Goal: Task Accomplishment & Management: Complete application form

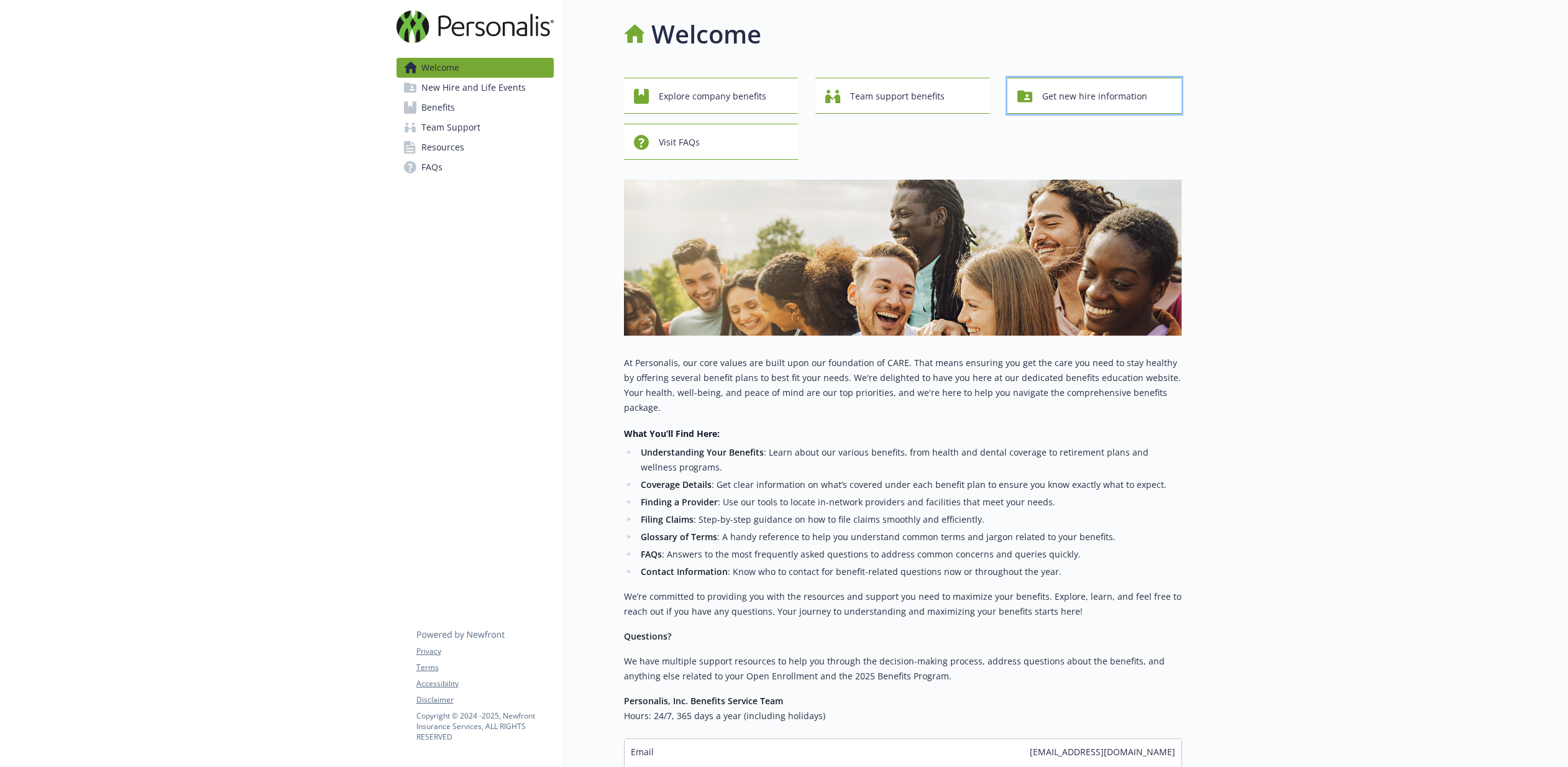
click at [1089, 90] on span "Get new hire information" at bounding box center [1094, 96] width 105 height 24
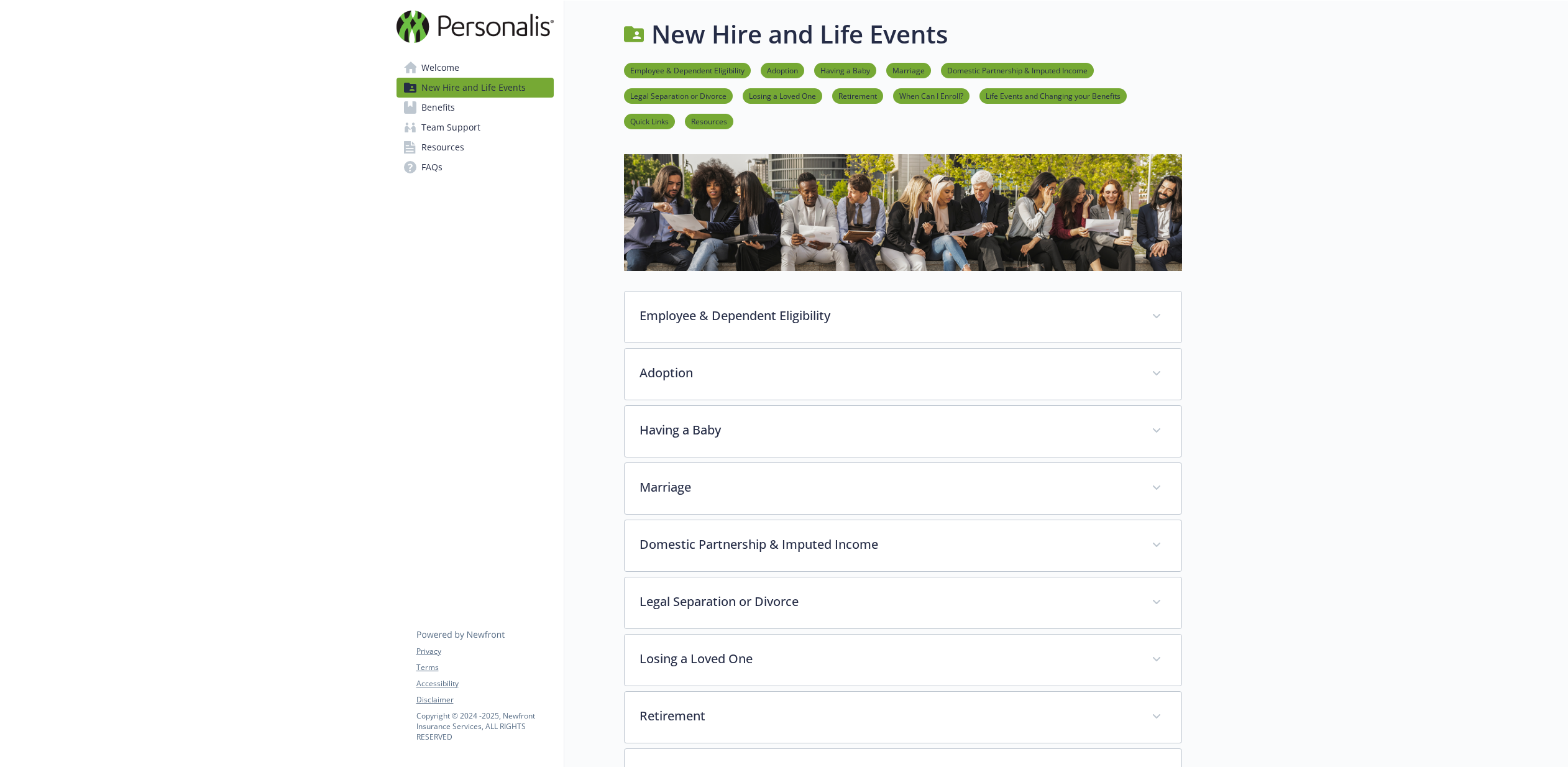
click at [480, 129] on link "Team Support" at bounding box center [475, 127] width 157 height 20
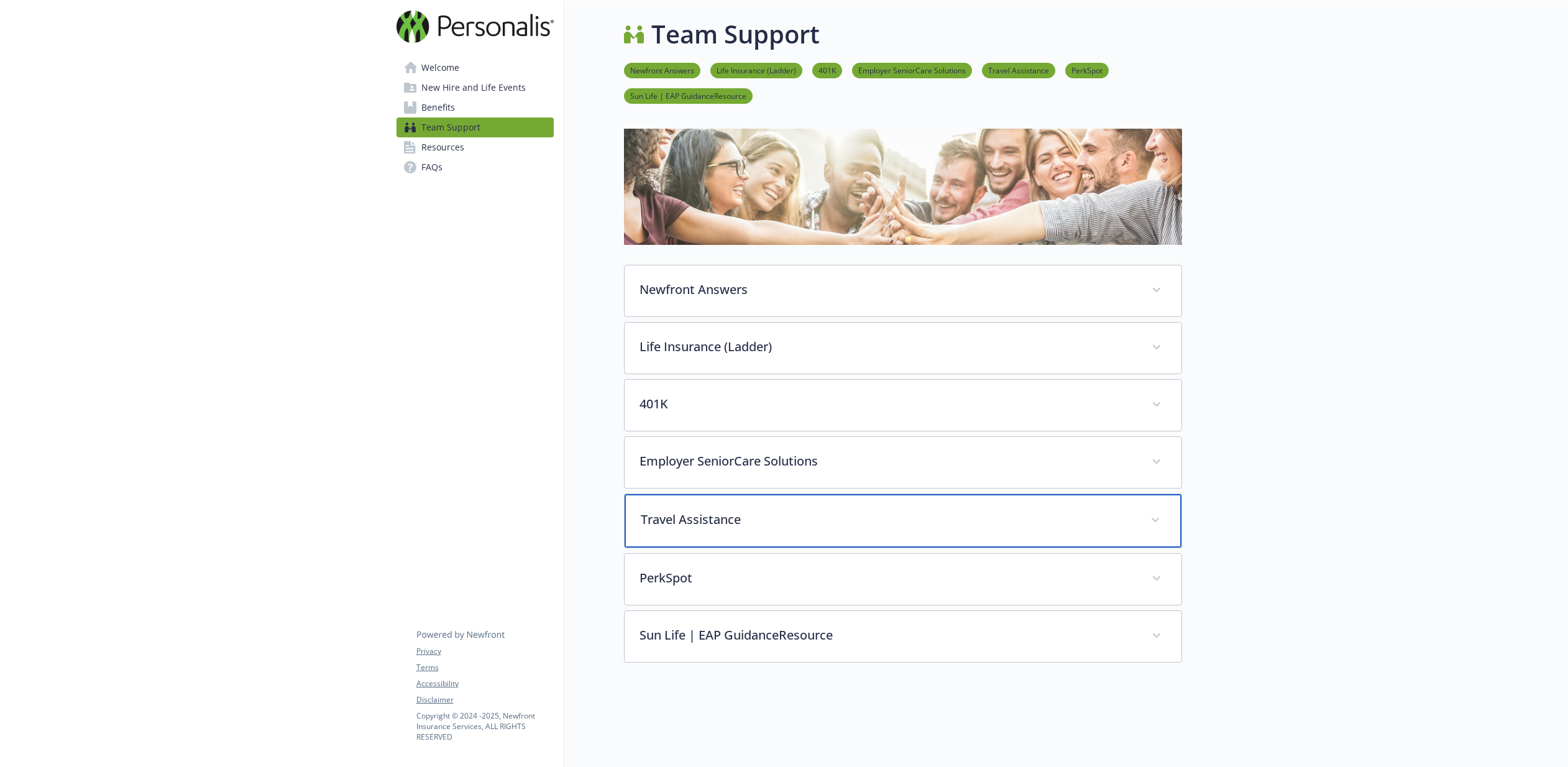
click at [751, 504] on div "Travel Assistance" at bounding box center [902, 520] width 556 height 53
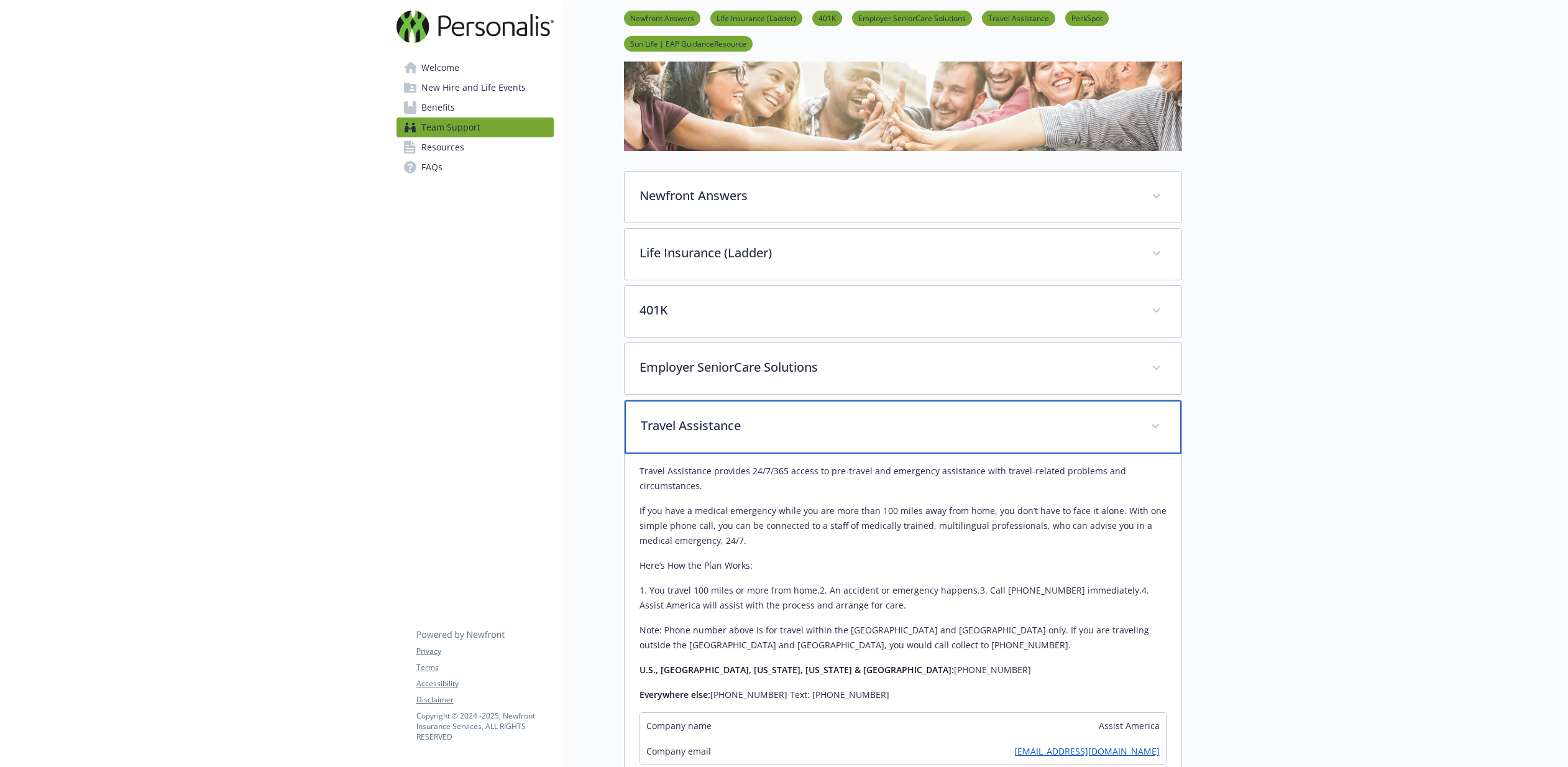
scroll to position [100, 0]
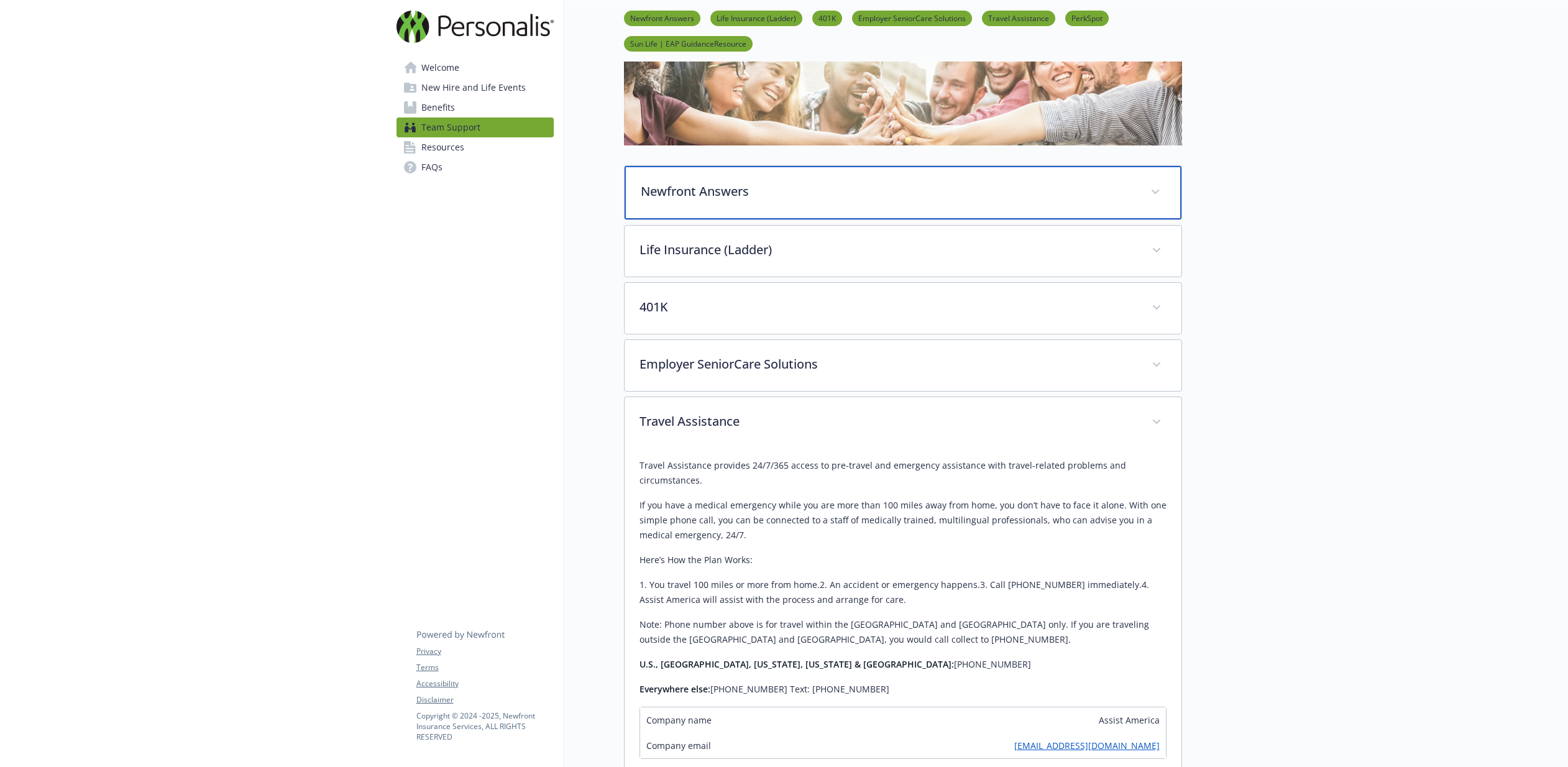
click at [752, 201] on div "Newfront Answers" at bounding box center [902, 192] width 556 height 53
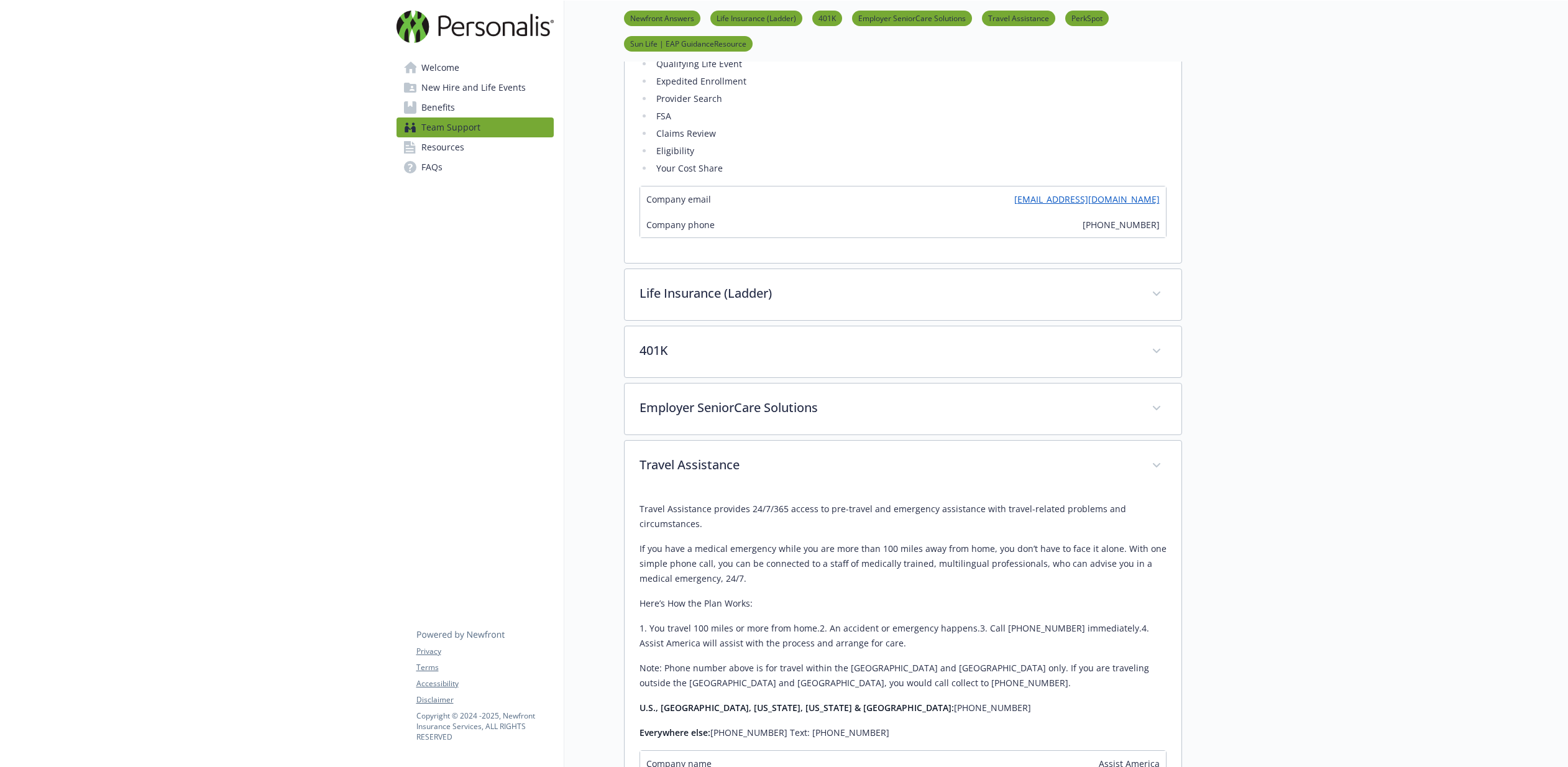
scroll to position [404, 0]
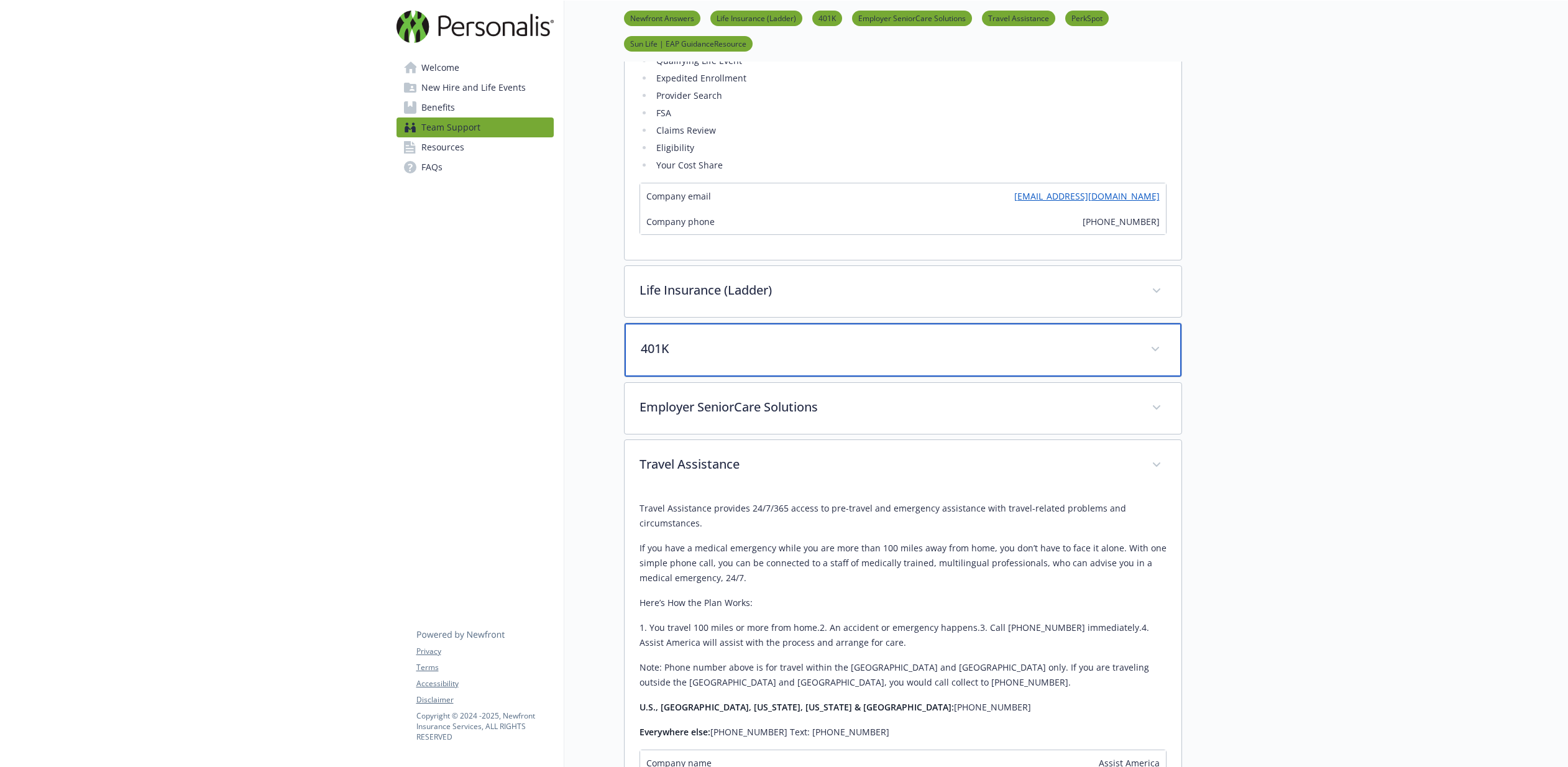
click at [928, 361] on div "401K" at bounding box center [902, 350] width 556 height 53
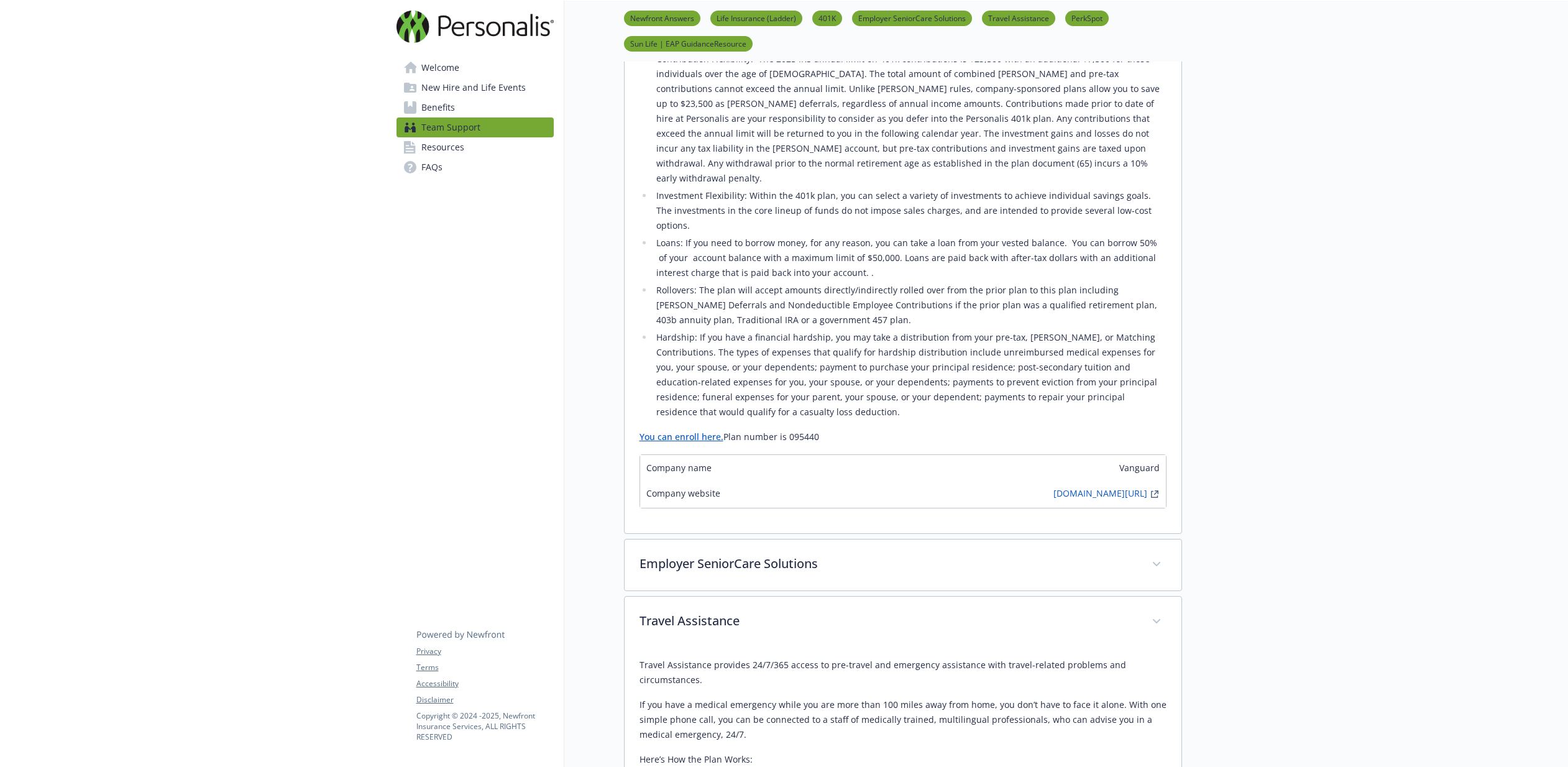
scroll to position [806, 0]
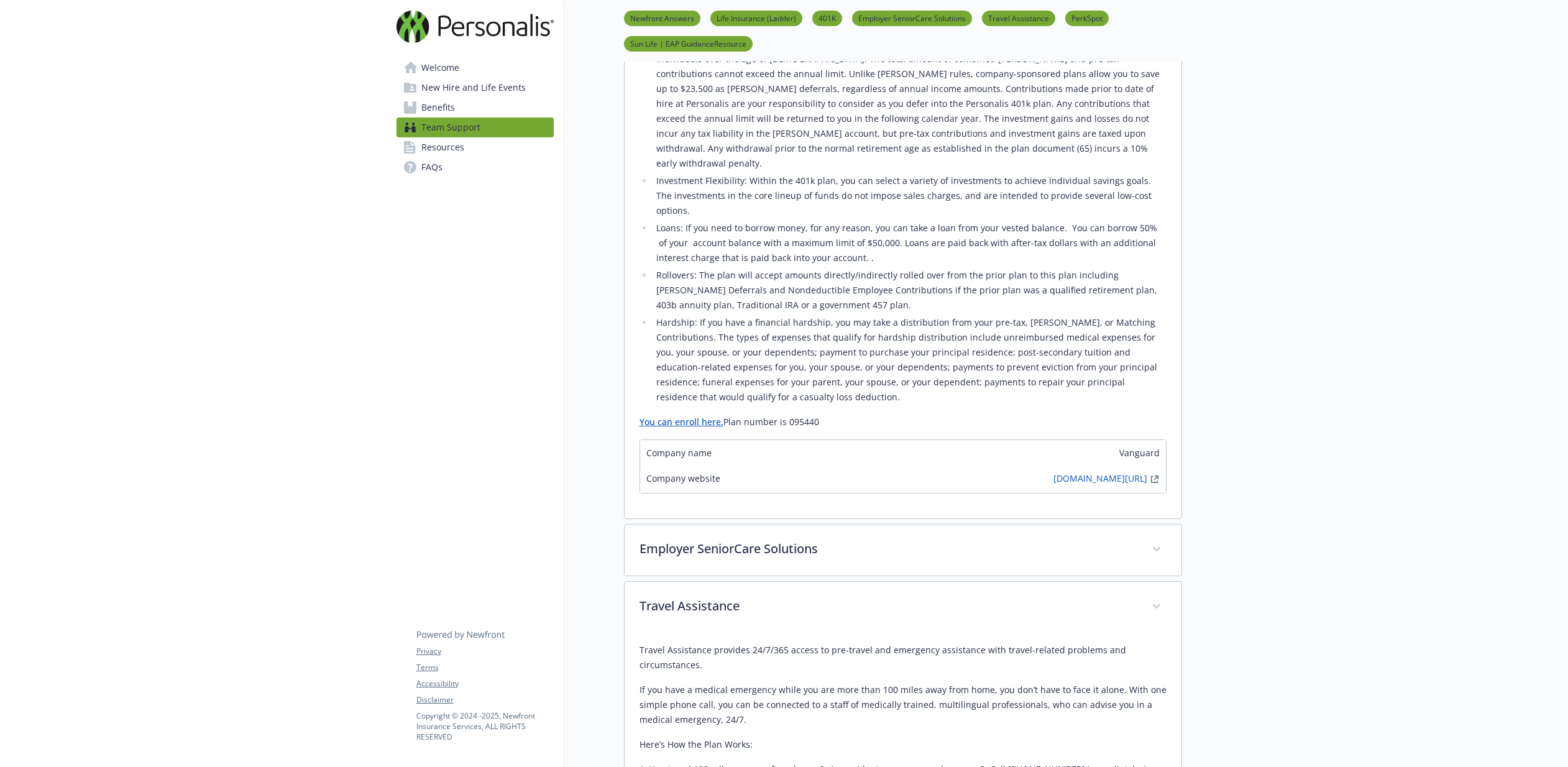
click at [680, 416] on link "You can enroll here." at bounding box center [681, 421] width 84 height 12
click at [806, 414] on p "You can enroll here. Plan number is 095440" at bounding box center [903, 421] width 527 height 15
click at [803, 414] on p "You can enroll here. Plan number is 095440" at bounding box center [903, 421] width 527 height 15
drag, startPoint x: 792, startPoint y: 394, endPoint x: 816, endPoint y: 394, distance: 24.0
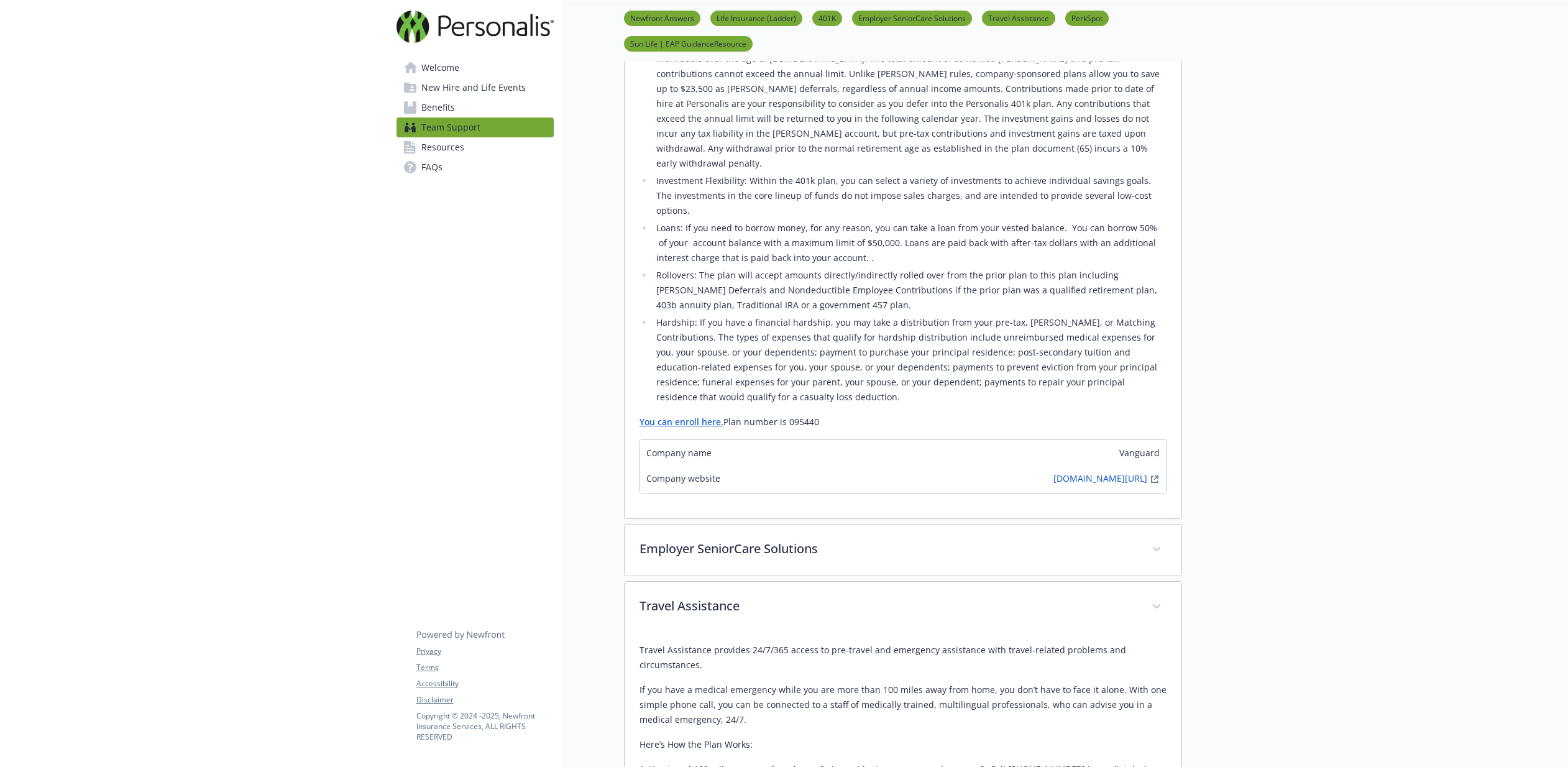
click at [817, 414] on p "You can enroll here. Plan number is 095440" at bounding box center [903, 421] width 527 height 15
copy p "95440"
